Goal: Book appointment/travel/reservation

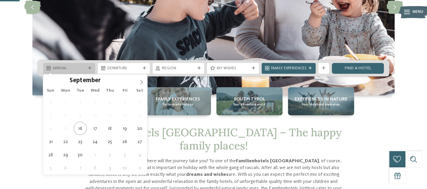
click at [85, 70] on span "Arrival" at bounding box center [69, 68] width 33 height 5
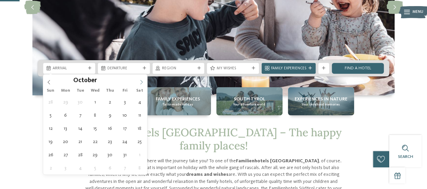
click at [142, 80] on icon at bounding box center [141, 82] width 5 height 5
type input "****"
click at [142, 80] on icon at bounding box center [141, 82] width 5 height 5
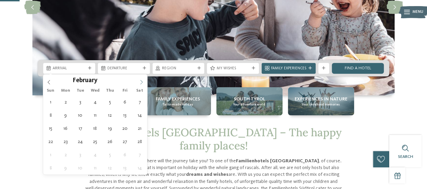
click at [142, 80] on icon at bounding box center [141, 82] width 5 height 5
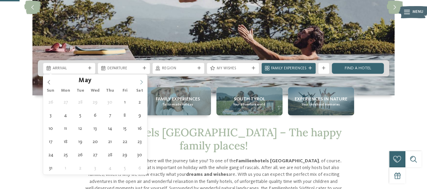
click at [142, 80] on icon at bounding box center [141, 82] width 5 height 5
click at [48, 83] on icon at bounding box center [49, 82] width 5 height 5
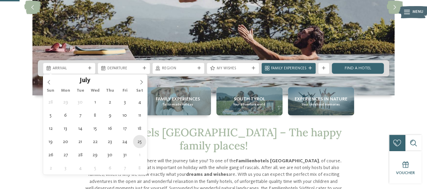
type div "[DATE]"
type input "****"
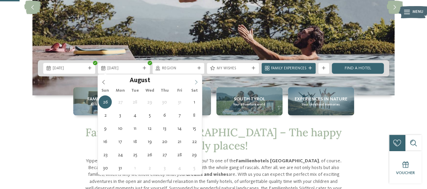
click at [198, 82] on icon at bounding box center [196, 82] width 5 height 5
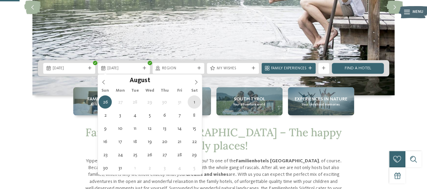
type div "[DATE]"
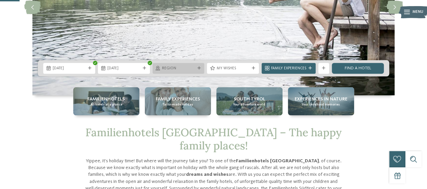
click at [190, 68] on span "Region" at bounding box center [178, 68] width 33 height 5
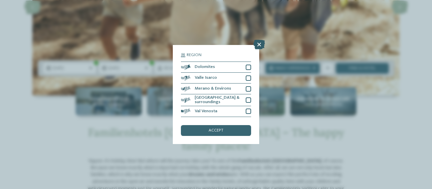
click at [258, 45] on icon at bounding box center [258, 44] width 11 height 9
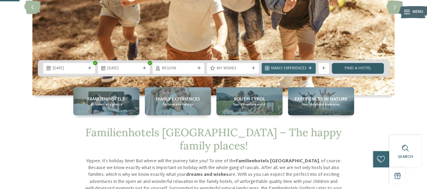
click at [349, 67] on link "Find a hotel" at bounding box center [357, 68] width 52 height 11
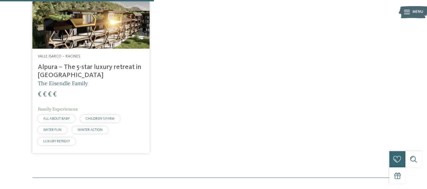
scroll to position [169, 0]
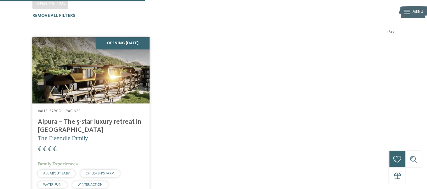
click at [135, 67] on img at bounding box center [90, 70] width 117 height 66
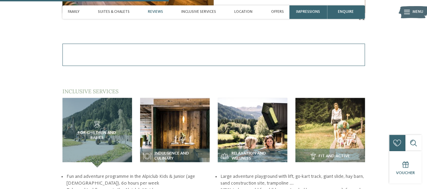
scroll to position [727, 0]
